Goal: Check status: Check status

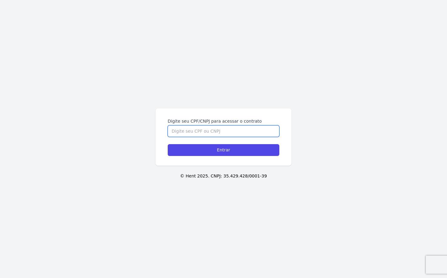
click at [195, 132] on input "Digite seu CPF/CNPJ para acessar o contrato" at bounding box center [224, 131] width 112 height 12
type input "73476927172"
click at [168, 144] on input "Entrar" at bounding box center [224, 150] width 112 height 12
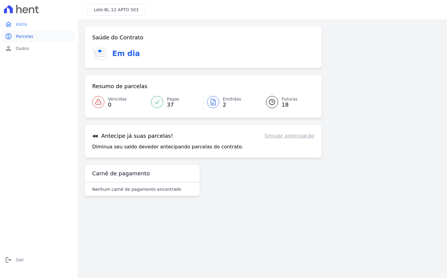
click at [19, 35] on span "Parcelas" at bounding box center [25, 36] width 18 height 6
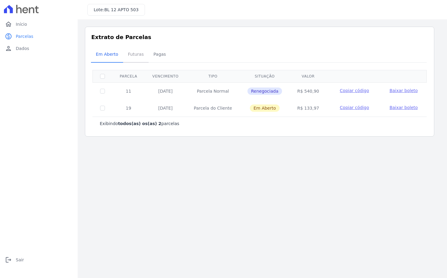
click at [132, 52] on span "Futuras" at bounding box center [135, 54] width 23 height 12
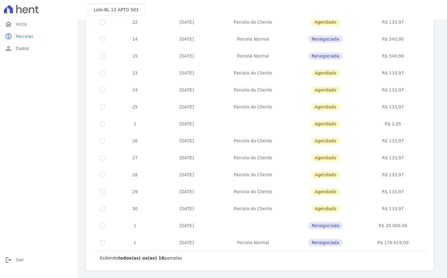
scroll to position [137, 0]
drag, startPoint x: 388, startPoint y: 242, endPoint x: 405, endPoint y: 242, distance: 17.3
click at [405, 242] on td "R$ 176.619,00" at bounding box center [392, 242] width 65 height 17
drag, startPoint x: 389, startPoint y: 226, endPoint x: 401, endPoint y: 228, distance: 11.8
click at [401, 228] on td "R$ 20.000,00" at bounding box center [392, 225] width 65 height 17
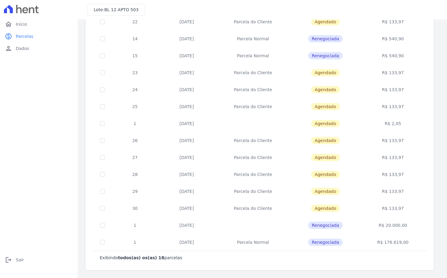
click at [320, 197] on td "Agendado" at bounding box center [325, 191] width 70 height 17
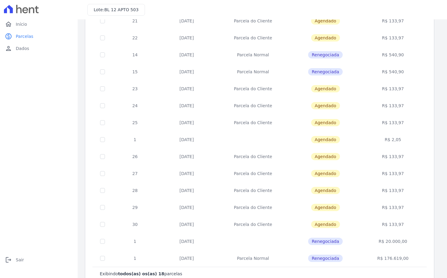
scroll to position [107, 0]
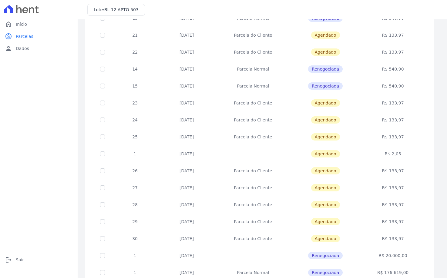
drag, startPoint x: 176, startPoint y: 86, endPoint x: 411, endPoint y: 91, distance: 234.6
click at [411, 91] on tr "15 10/02/2026 Parcela Normal Renegociada R$ 540,90" at bounding box center [260, 86] width 334 height 17
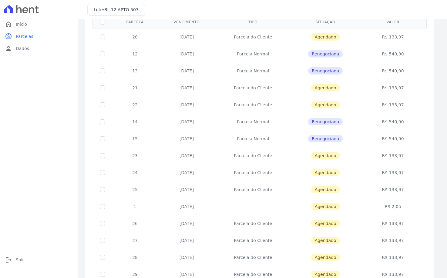
scroll to position [46, 0]
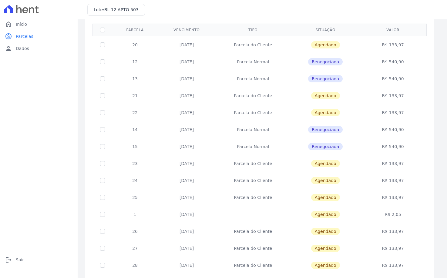
click at [395, 149] on td "R$ 540,90" at bounding box center [392, 146] width 65 height 17
drag, startPoint x: 398, startPoint y: 166, endPoint x: 192, endPoint y: 165, distance: 205.2
click at [192, 165] on tr "23 10/02/2026 Parcela do Cliente Agendado R$ 133,97" at bounding box center [260, 163] width 334 height 17
click at [356, 147] on td "Renegociada" at bounding box center [325, 146] width 70 height 17
drag, startPoint x: 396, startPoint y: 147, endPoint x: 261, endPoint y: 166, distance: 136.2
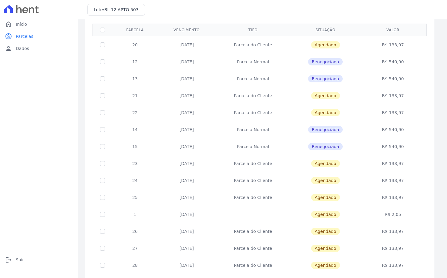
click at [261, 166] on tbody "20 10/11/2025 Parcela do Cliente Agendado R$ 133,97 12 10/11/2025 Parcela Norma…" at bounding box center [260, 189] width 334 height 306
